Goal: Check status: Check status

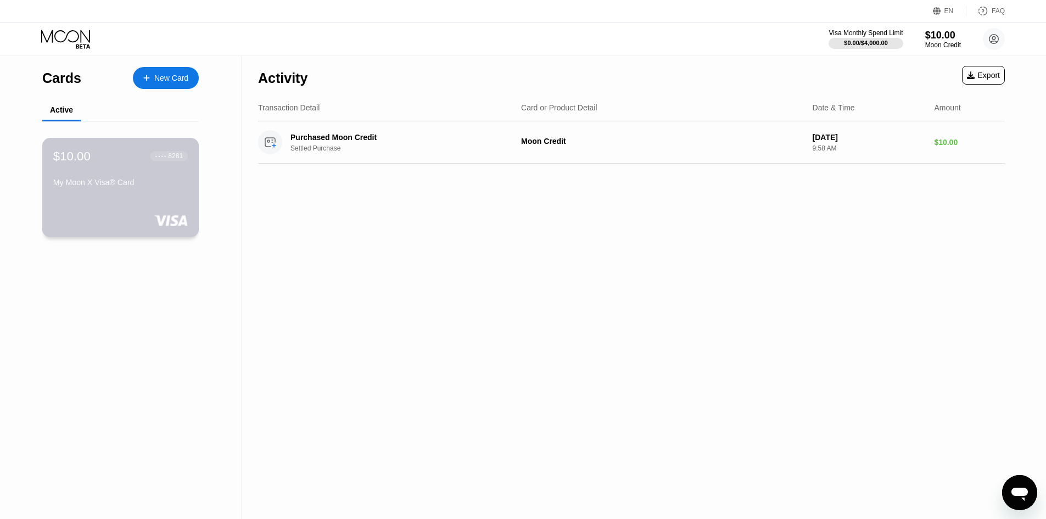
click at [113, 184] on div "My Moon X Visa® Card" at bounding box center [120, 182] width 134 height 9
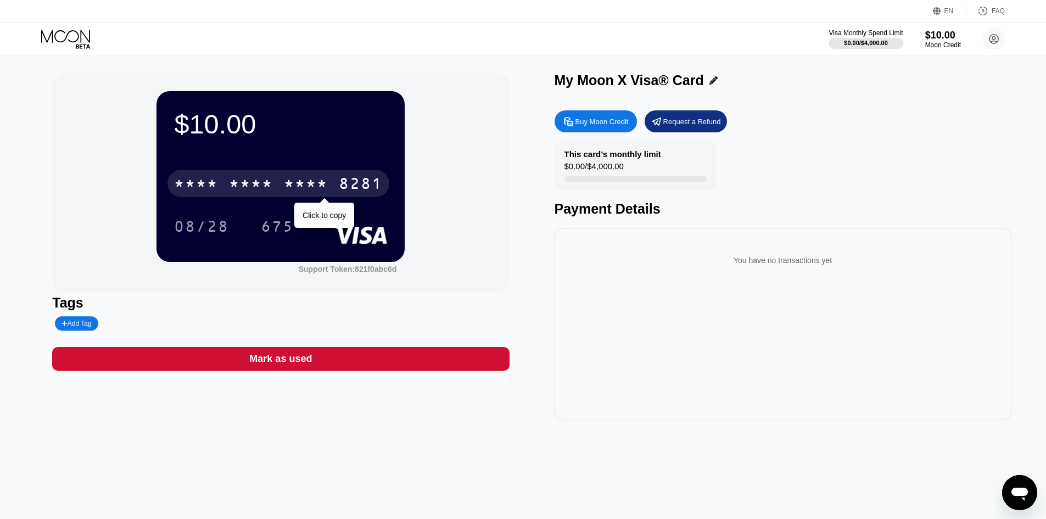
drag, startPoint x: 211, startPoint y: 183, endPoint x: 225, endPoint y: 188, distance: 14.4
click at [211, 183] on div "* * * *" at bounding box center [196, 185] width 44 height 18
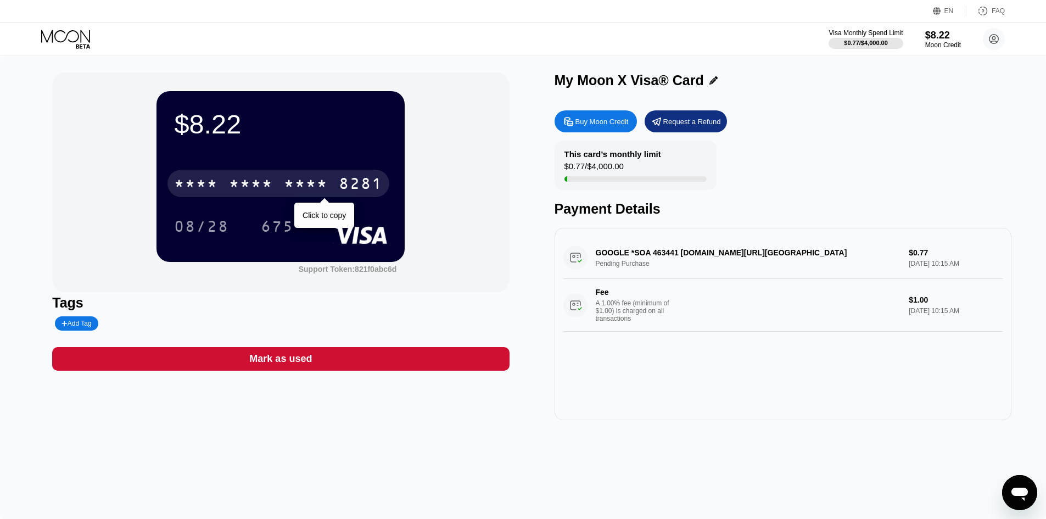
drag, startPoint x: 205, startPoint y: 182, endPoint x: 216, endPoint y: 183, distance: 10.6
click at [206, 182] on div "* * * *" at bounding box center [196, 185] width 44 height 18
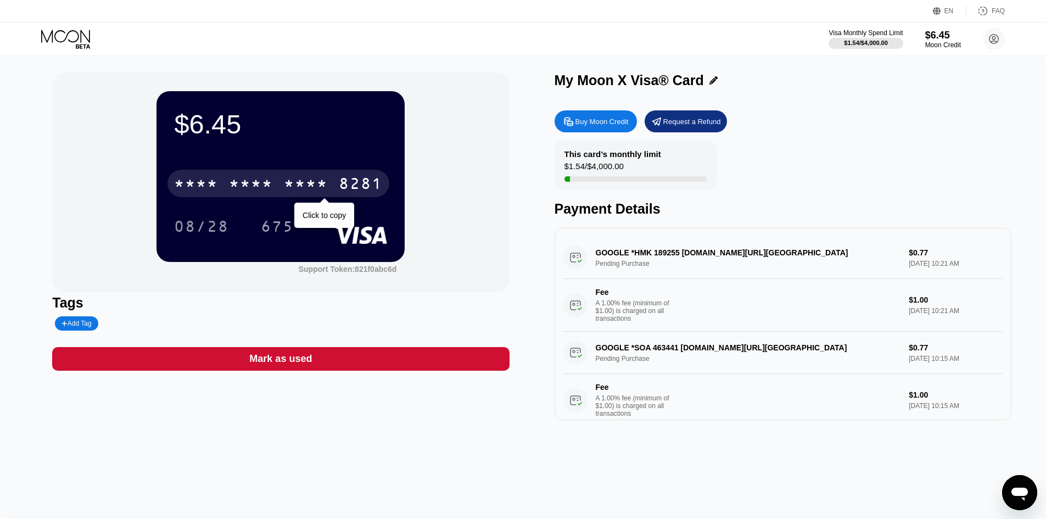
click at [210, 180] on div "* * * *" at bounding box center [196, 185] width 44 height 18
click at [267, 183] on div "* * * *" at bounding box center [251, 185] width 44 height 18
drag, startPoint x: 230, startPoint y: 175, endPoint x: 273, endPoint y: 231, distance: 71.2
click at [232, 181] on div "* * * * * * * * * * * * 8281" at bounding box center [278, 183] width 222 height 27
